Goal: Task Accomplishment & Management: Use online tool/utility

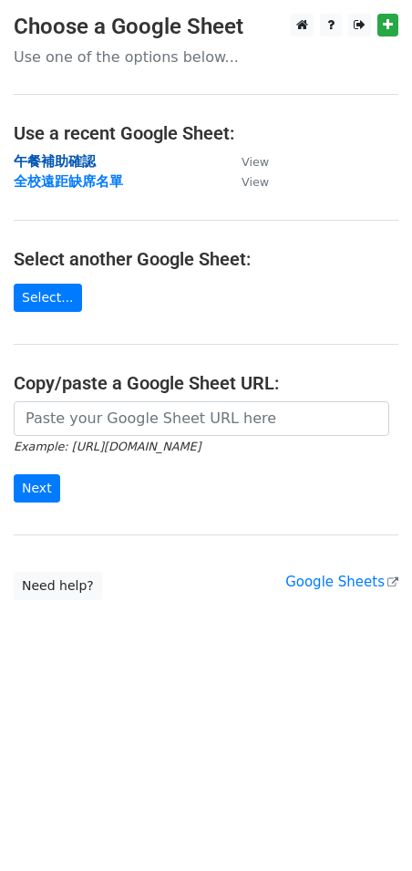
click at [54, 166] on strong "午餐補助確認" at bounding box center [55, 161] width 82 height 16
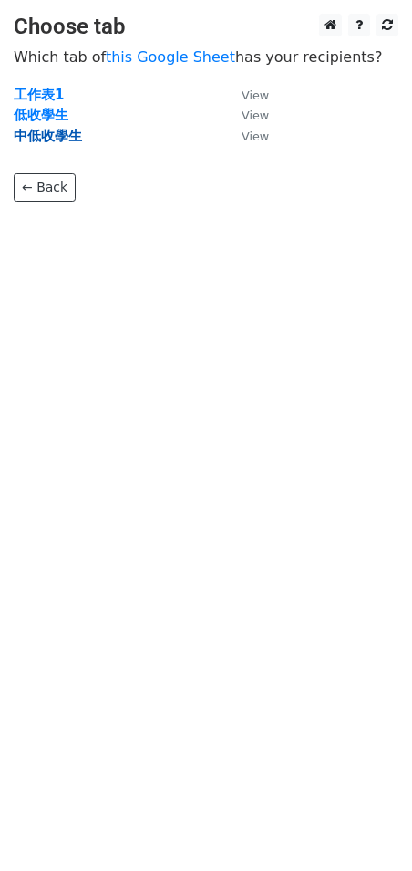
click at [45, 138] on strong "中低收學生" at bounding box center [48, 136] width 68 height 16
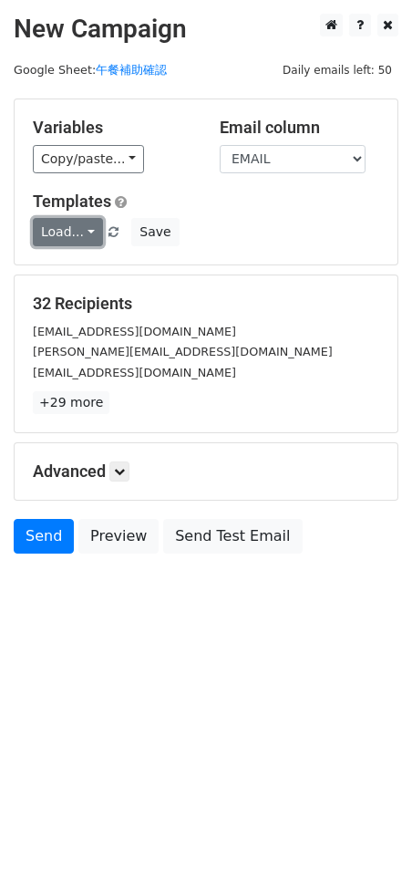
click at [77, 236] on link "Load..." at bounding box center [68, 232] width 70 height 28
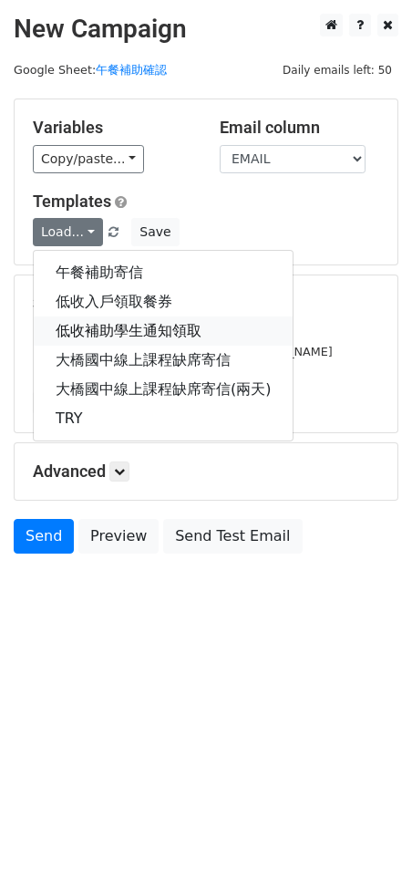
click at [197, 325] on link "低收補助學生通知領取" at bounding box center [163, 330] width 259 height 29
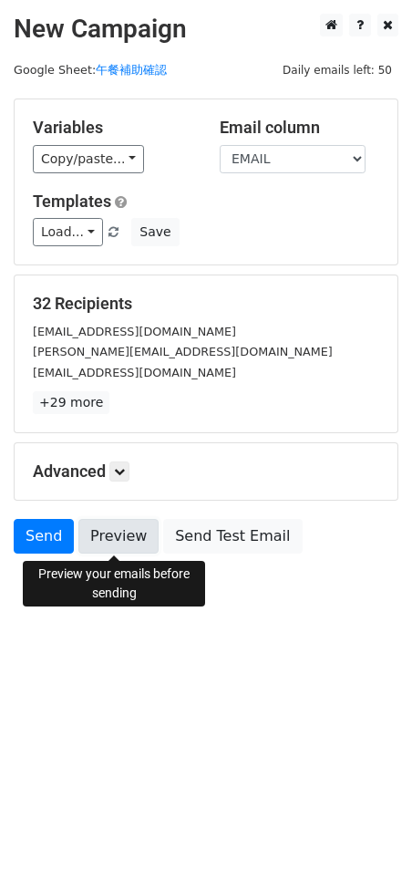
click at [98, 540] on link "Preview" at bounding box center [118, 536] width 80 height 35
click at [112, 539] on link "Preview" at bounding box center [118, 536] width 80 height 35
click at [109, 542] on link "Preview" at bounding box center [118, 536] width 80 height 35
